Goal: Check status: Check status

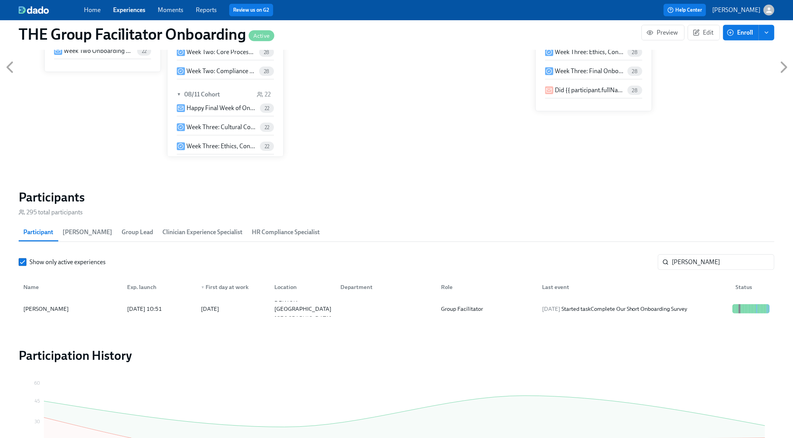
scroll to position [520, 0]
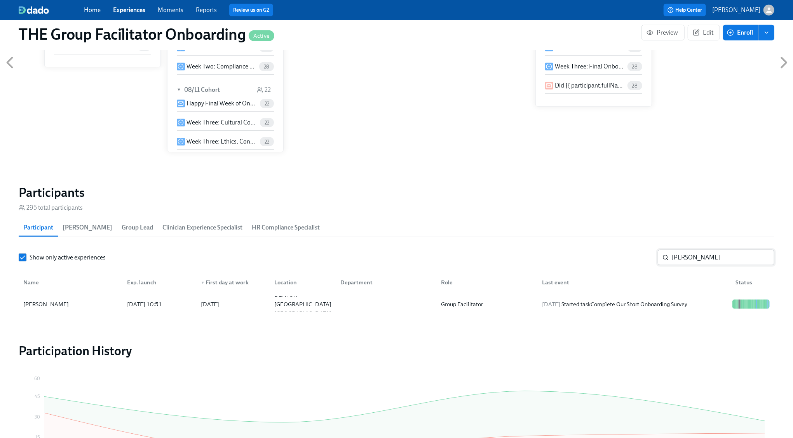
click at [689, 253] on input "[PERSON_NAME]" at bounding box center [723, 257] width 103 height 16
type input "[PERSON_NAME]"
click at [705, 309] on div "[DATE] Completed task Schedule Onboarding Check-Out!" at bounding box center [633, 304] width 194 height 16
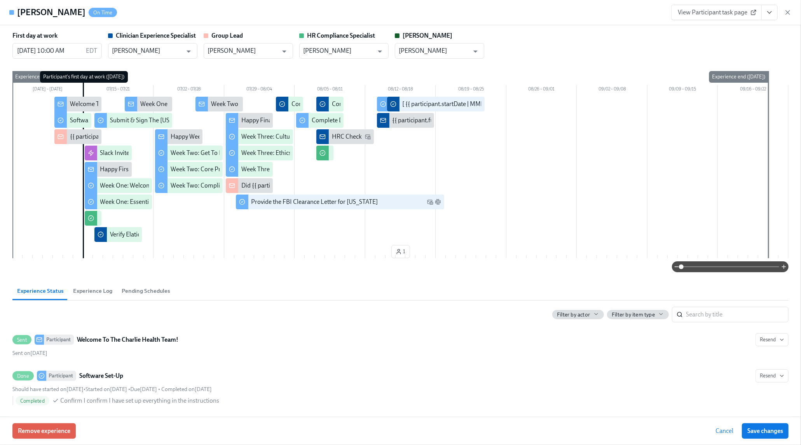
click at [766, 12] on icon "View task page" at bounding box center [770, 13] width 8 height 8
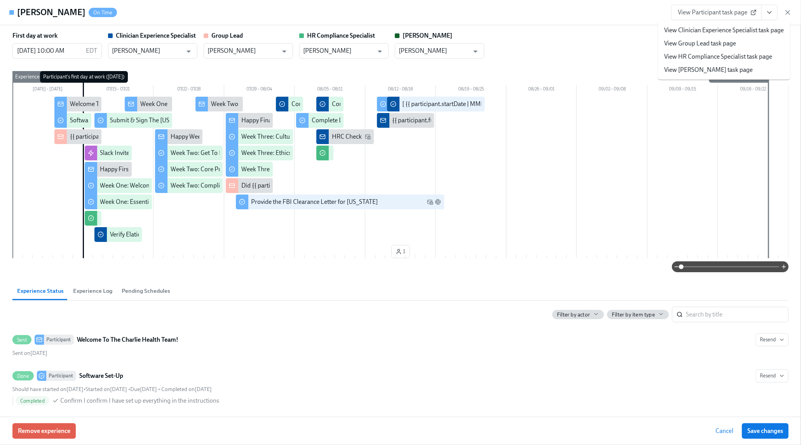
click at [752, 30] on link "View Clinician Experience Specialist task page" at bounding box center [724, 30] width 120 height 9
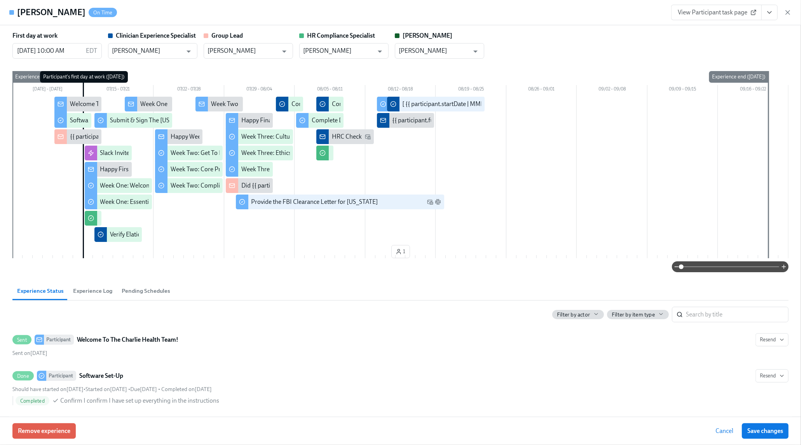
click at [784, 14] on icon "button" at bounding box center [788, 13] width 8 height 8
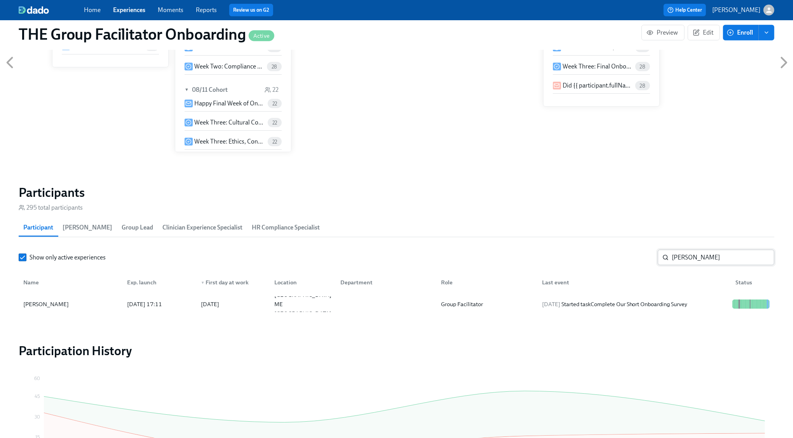
scroll to position [0, 11763]
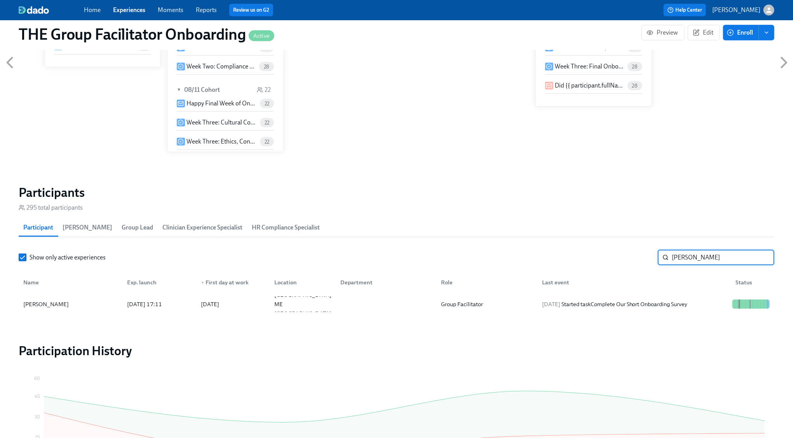
click at [762, 258] on input "[PERSON_NAME]" at bounding box center [723, 257] width 103 height 16
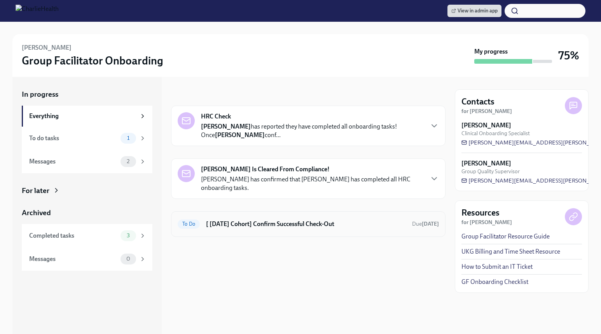
click at [287, 225] on h6 "[ [DATE] Cohort] Confirm Successful Check-Out" at bounding box center [306, 224] width 200 height 9
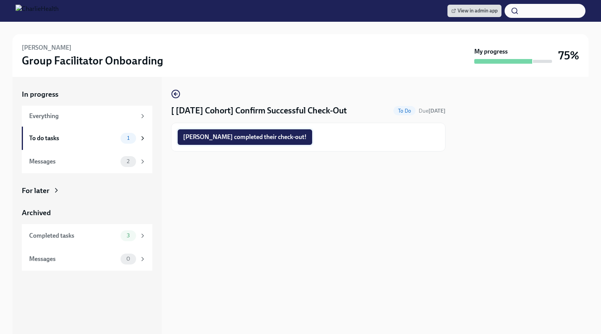
click at [249, 138] on span "[PERSON_NAME] completed their check-out!" at bounding box center [245, 137] width 124 height 8
